Goal: Task Accomplishment & Management: Use online tool/utility

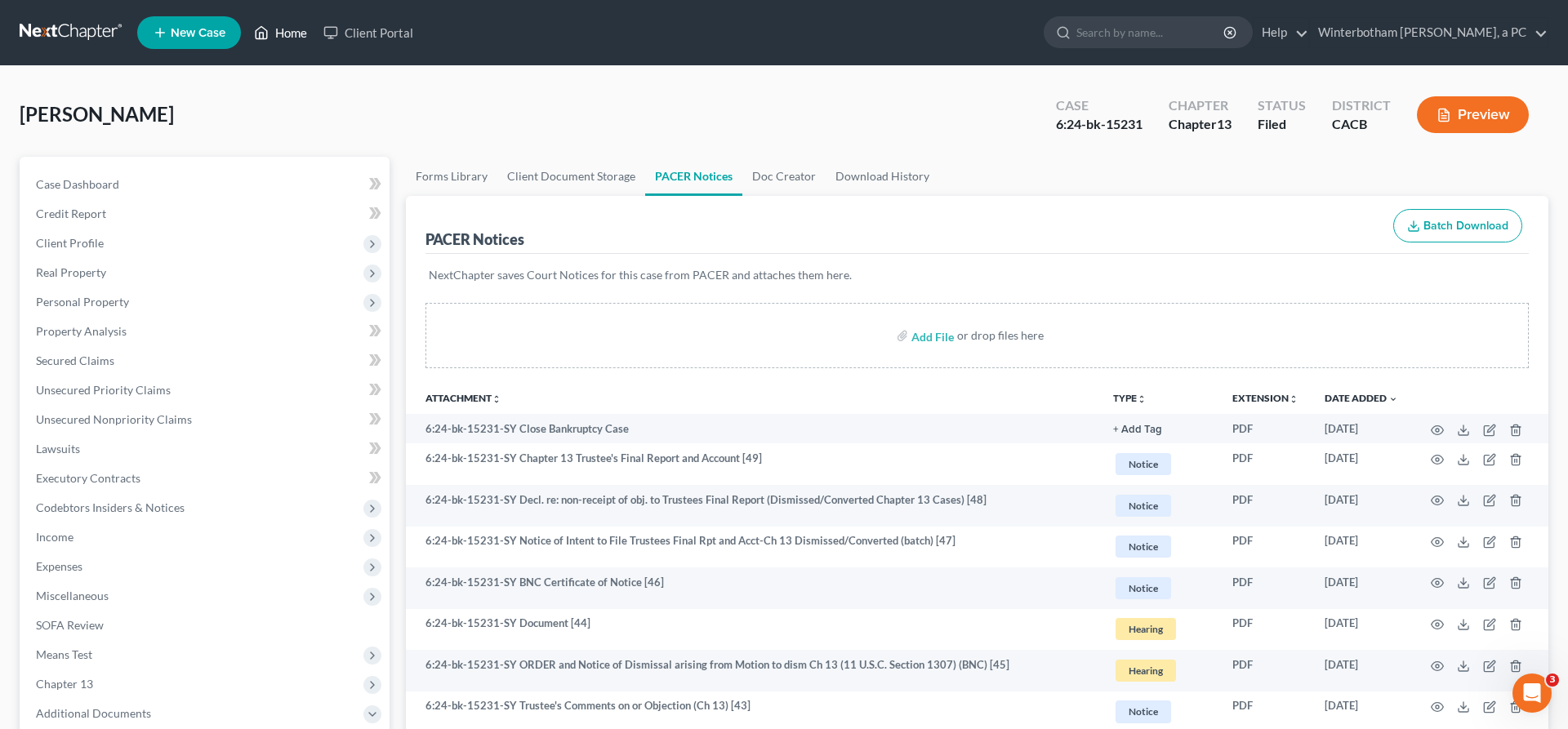
click at [246, 26] on link "Home" at bounding box center [280, 32] width 69 height 29
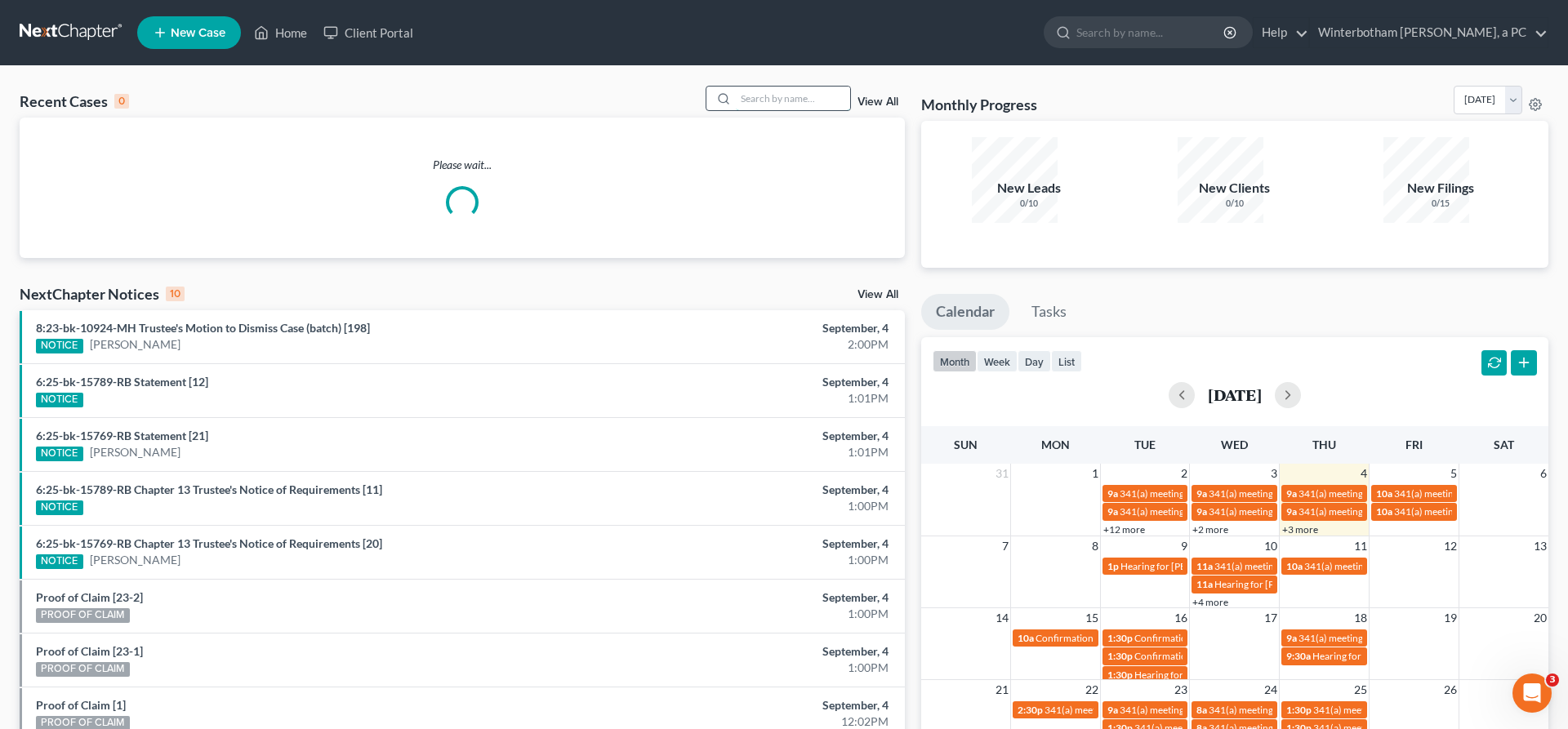
click at [849, 86] on input "search" at bounding box center [793, 98] width 114 height 24
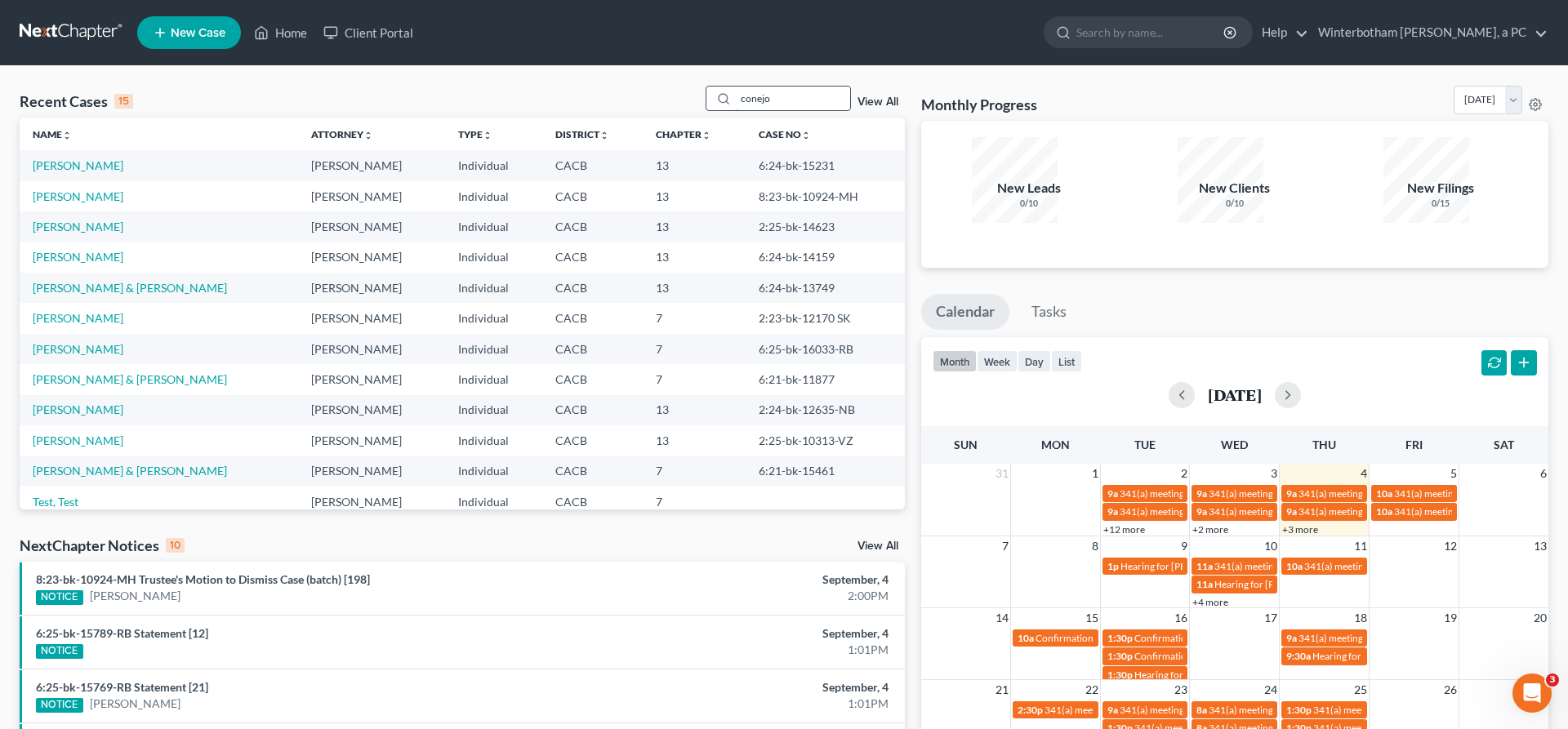
type input "conejo"
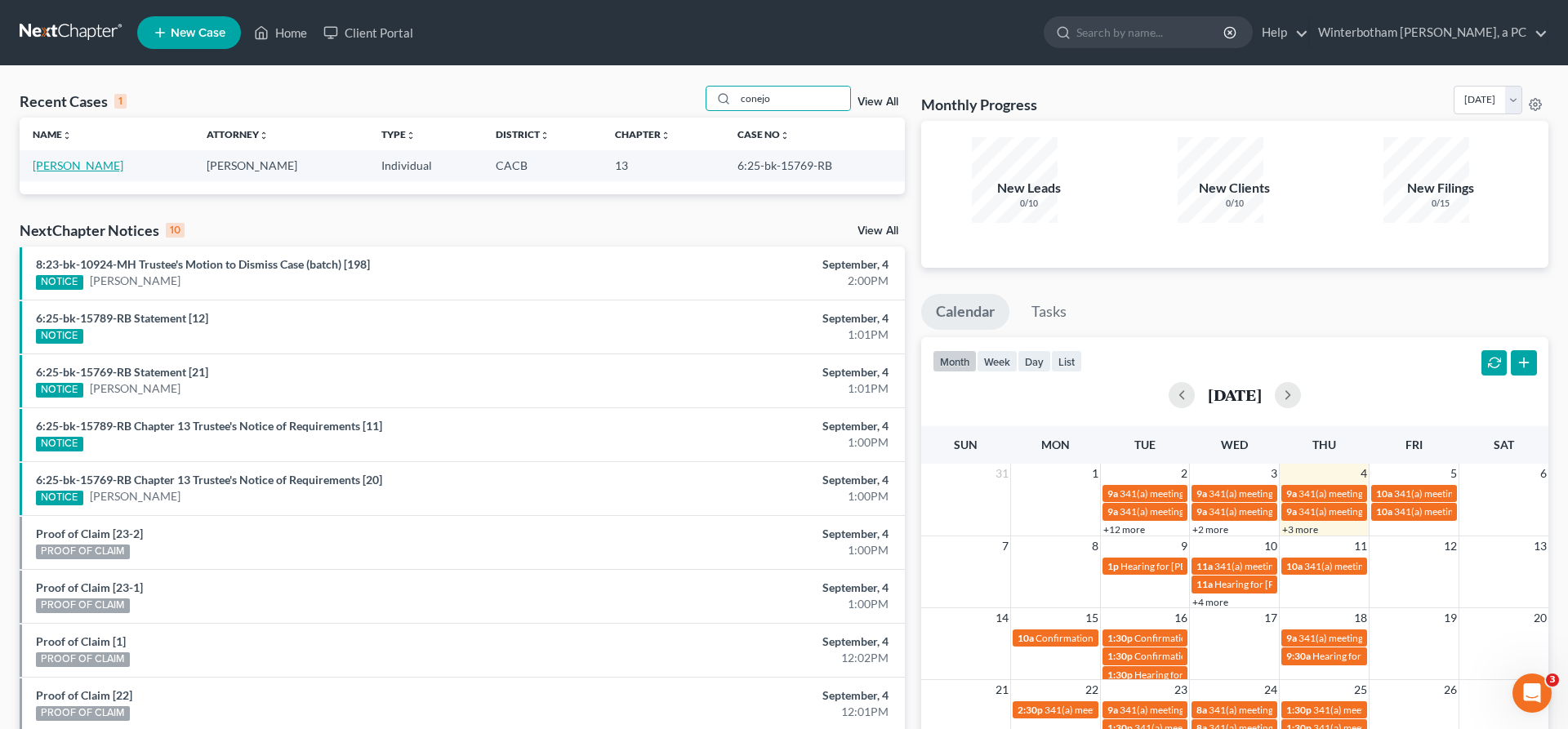
click at [61, 159] on link "[PERSON_NAME]" at bounding box center [78, 166] width 91 height 14
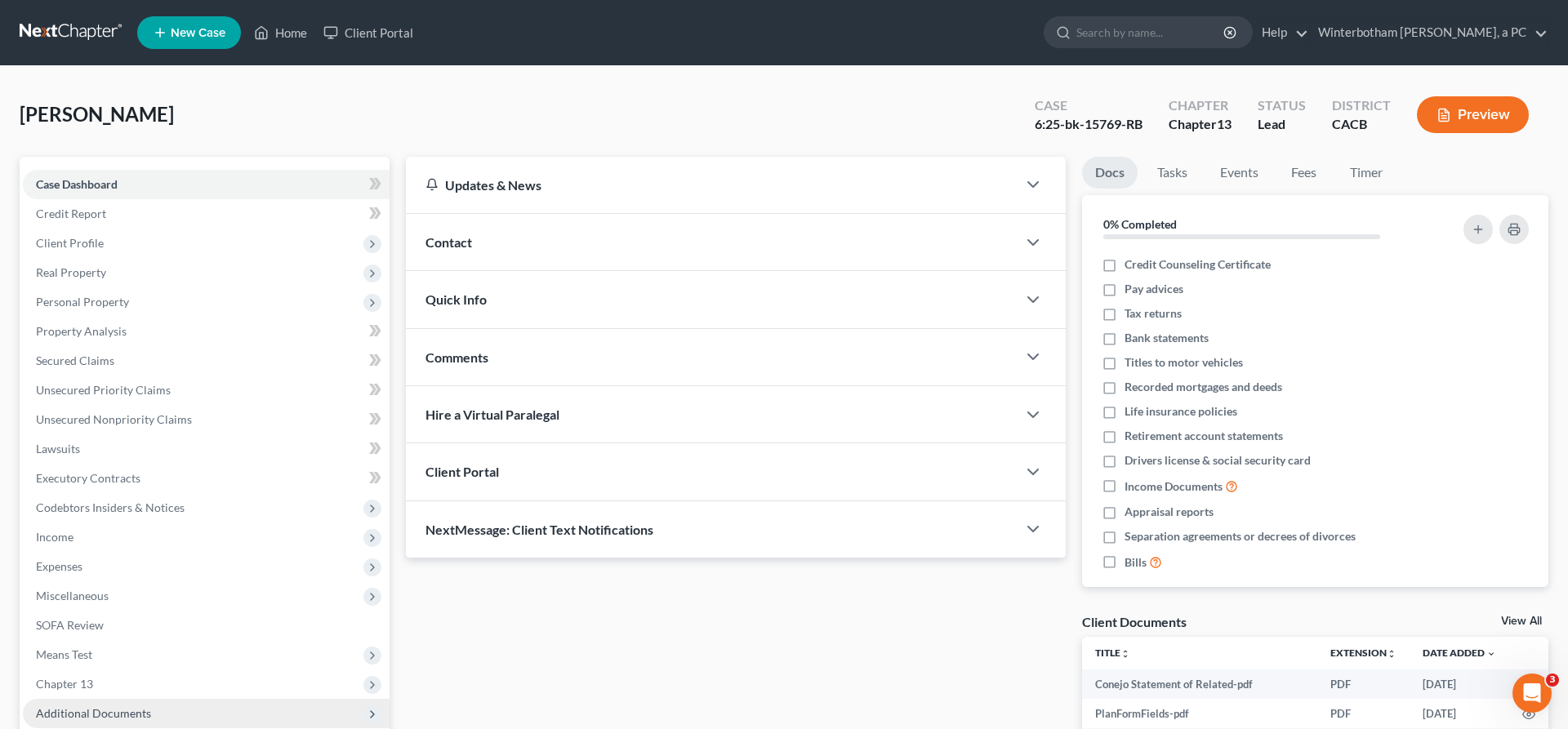
click at [50, 706] on span "Additional Documents" at bounding box center [93, 713] width 115 height 14
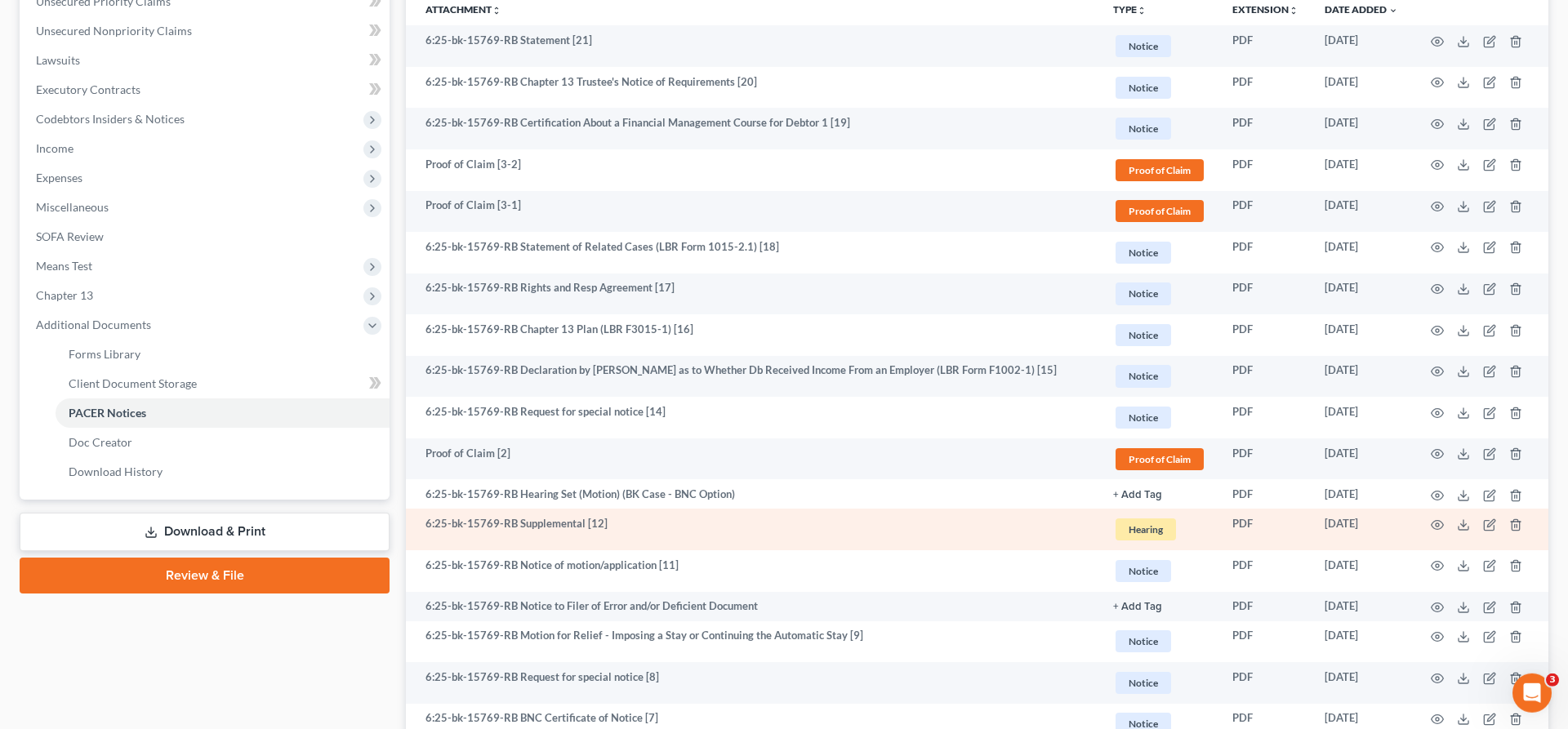
scroll to position [411, 0]
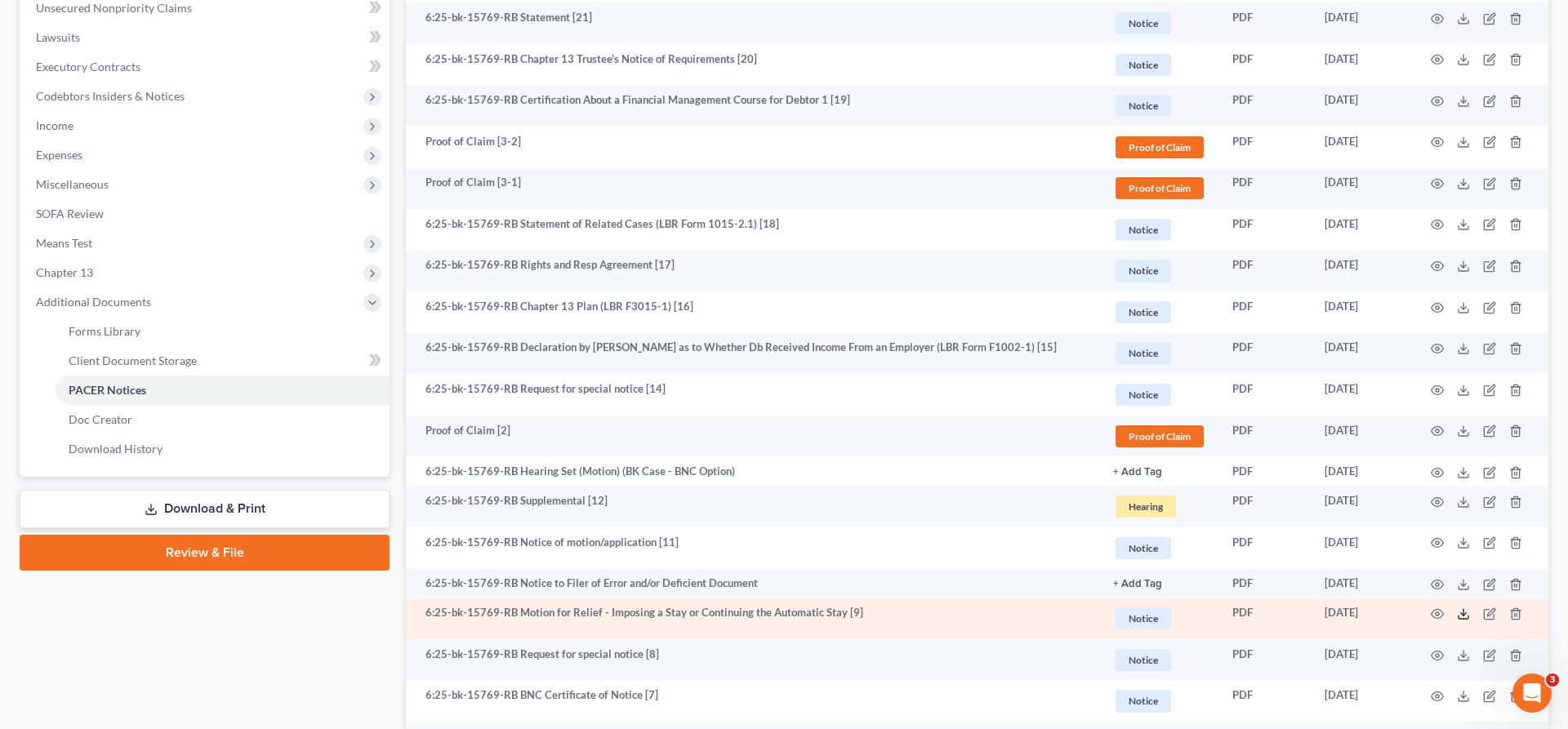
click at [1470, 608] on icon at bounding box center [1463, 614] width 13 height 13
